Goal: Transaction & Acquisition: Subscribe to service/newsletter

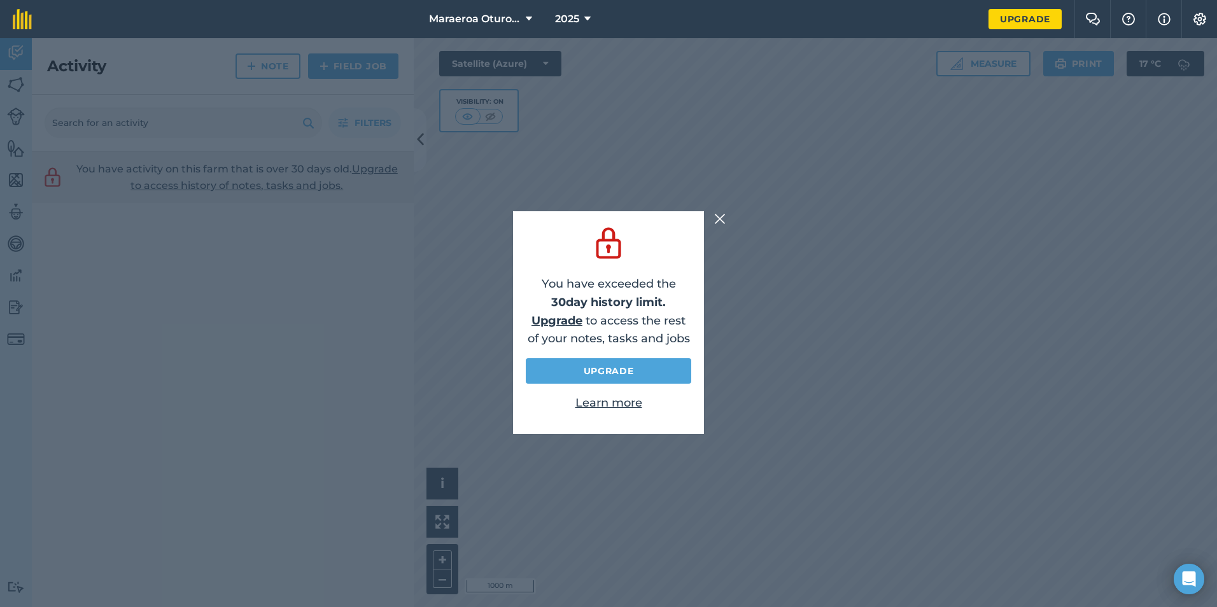
click at [722, 216] on img at bounding box center [719, 218] width 11 height 15
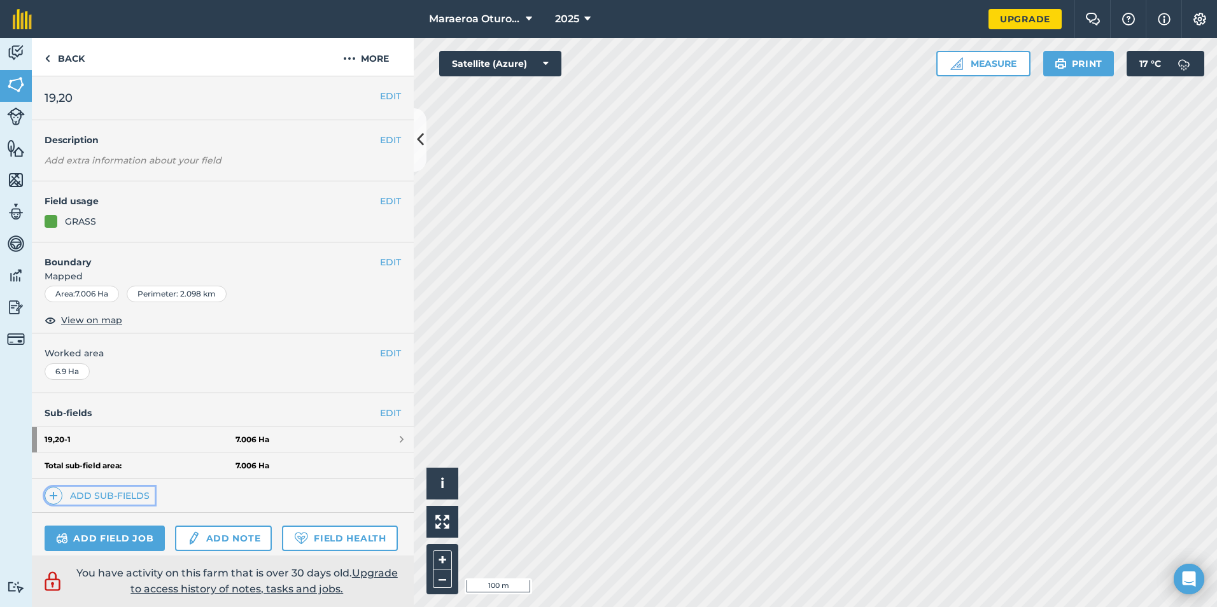
click at [117, 490] on link "Add sub-fields" at bounding box center [100, 496] width 110 height 18
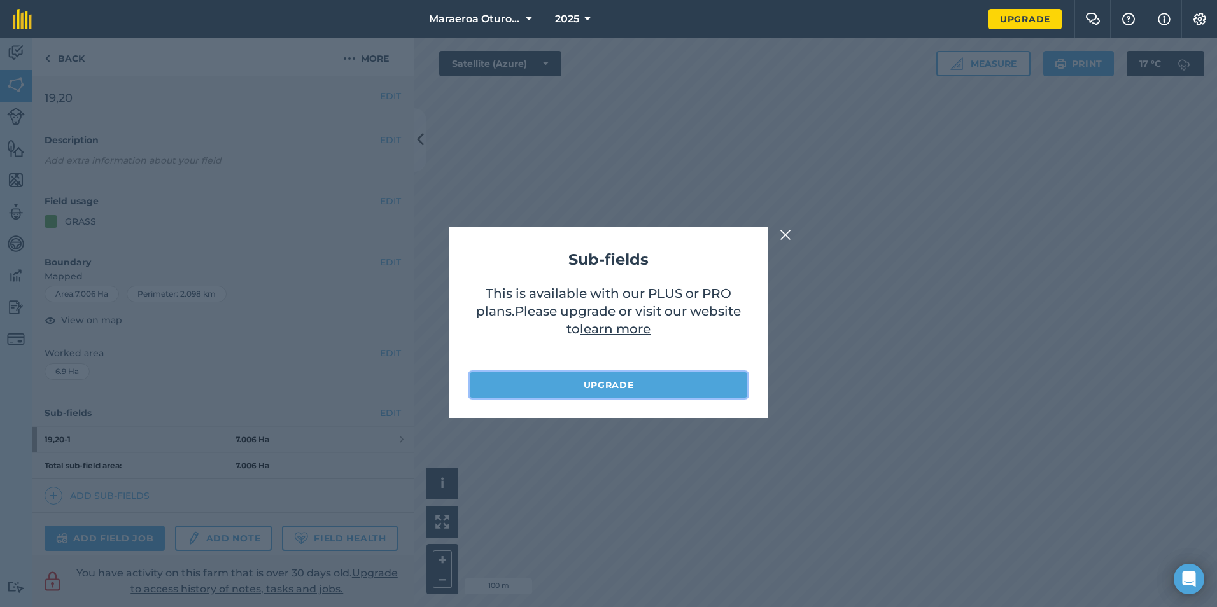
click at [660, 381] on link "Upgrade" at bounding box center [609, 384] width 278 height 25
